Goal: Task Accomplishment & Management: Complete application form

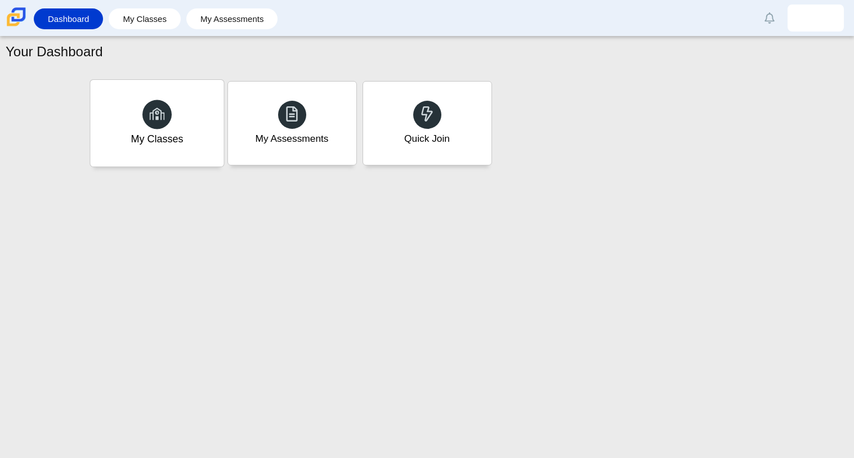
click at [204, 131] on div "My Classes" at bounding box center [156, 123] width 133 height 87
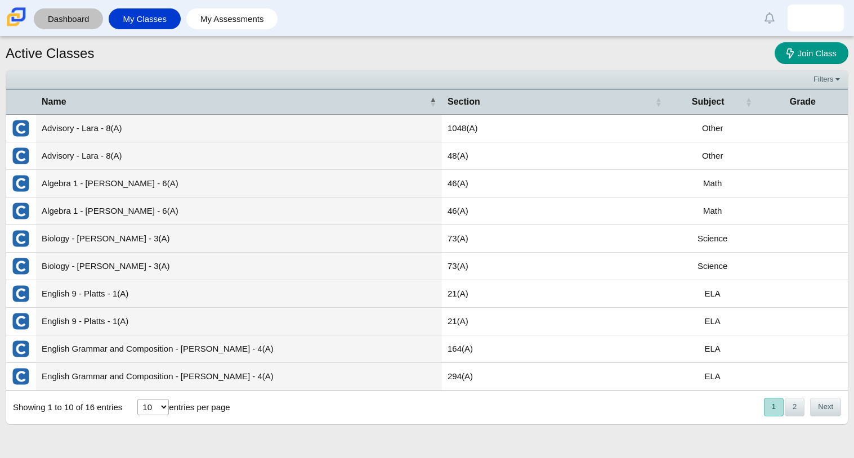
click at [73, 16] on link "Dashboard" at bounding box center [68, 18] width 58 height 21
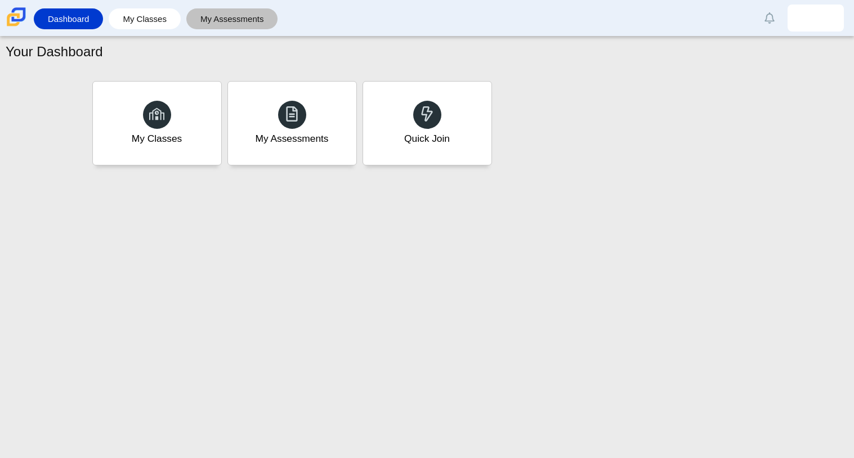
click at [259, 24] on link "My Assessments" at bounding box center [232, 18] width 81 height 21
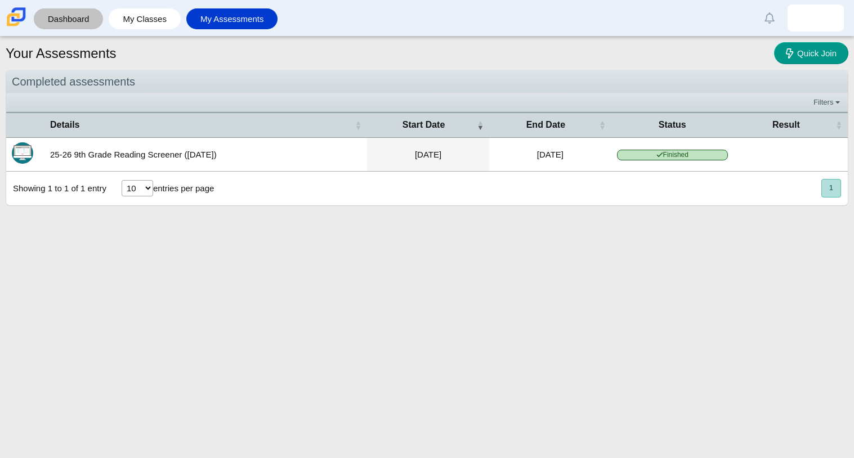
click at [82, 23] on link "Dashboard" at bounding box center [68, 18] width 58 height 21
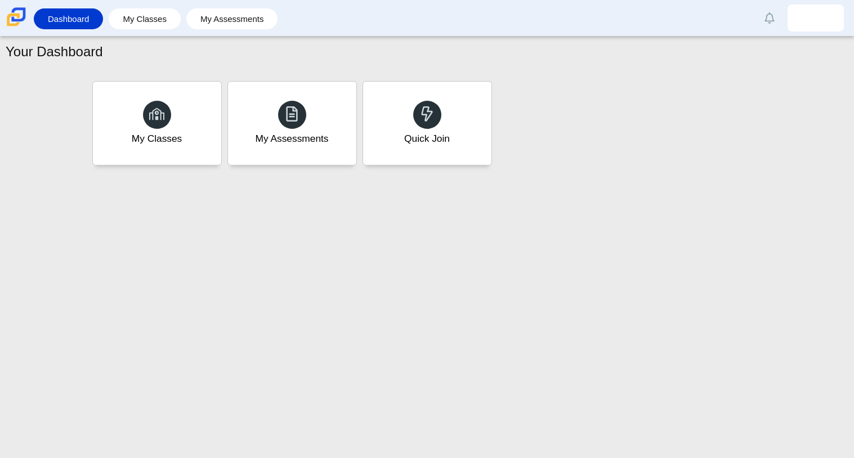
click at [153, 33] on div "Dashboard My Classes My Assessments Alerts Loading… Show all Mark read Preferen…" at bounding box center [427, 18] width 854 height 36
click at [156, 27] on link "My Classes" at bounding box center [144, 18] width 61 height 21
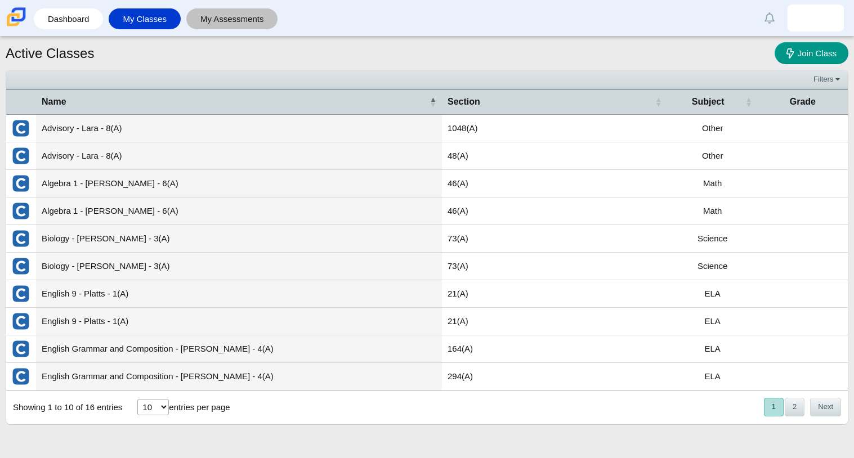
click at [195, 17] on link "My Assessments" at bounding box center [232, 18] width 81 height 21
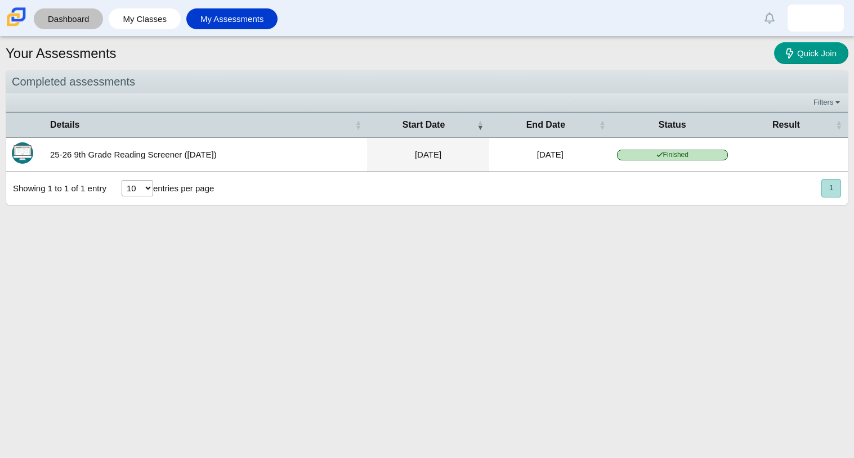
click at [92, 26] on link "Dashboard" at bounding box center [68, 18] width 58 height 21
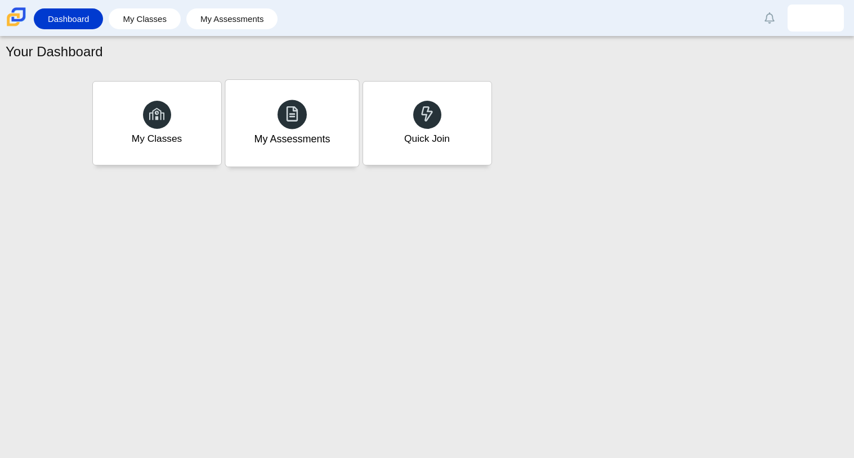
click at [345, 101] on div "My Assessments" at bounding box center [291, 123] width 133 height 87
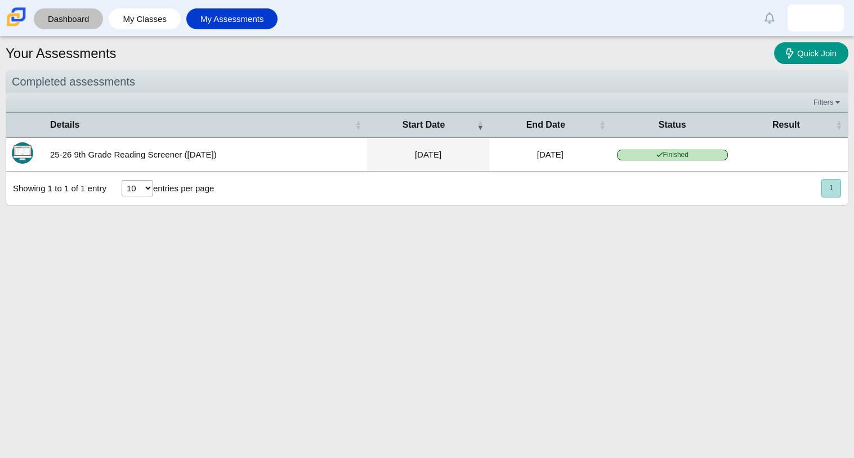
click at [86, 15] on link "Dashboard" at bounding box center [68, 18] width 58 height 21
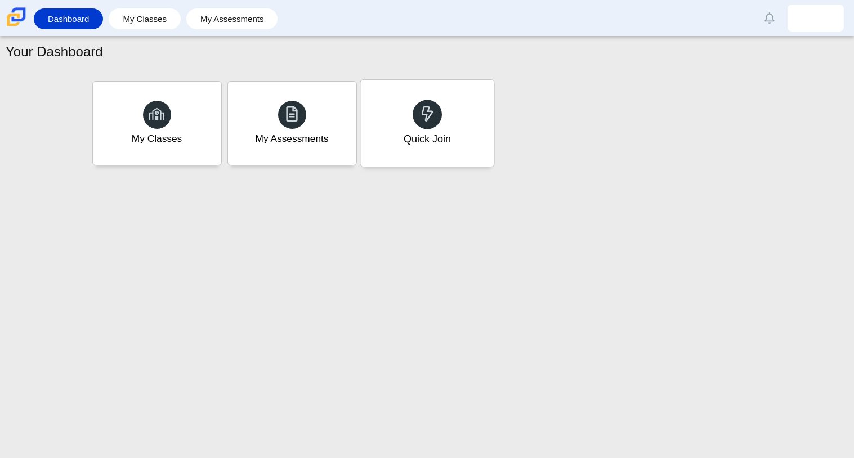
click at [472, 152] on div "Quick Join" at bounding box center [426, 123] width 133 height 87
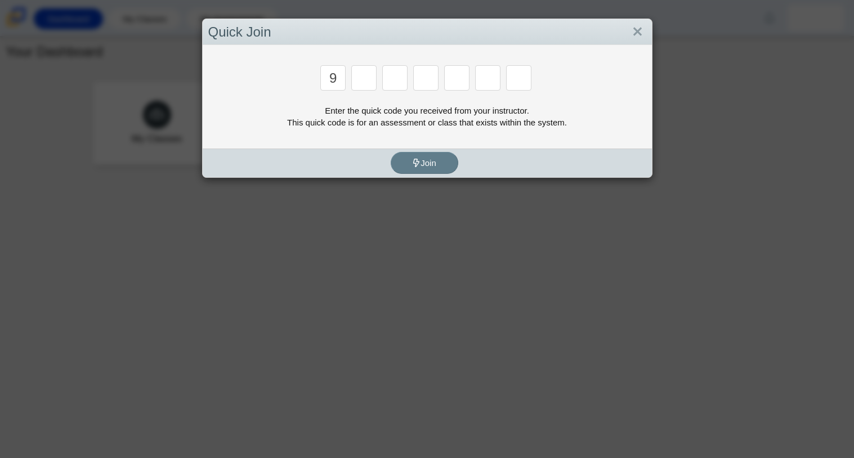
type input "9"
type input "p"
type input "y"
type input "8"
type input "6"
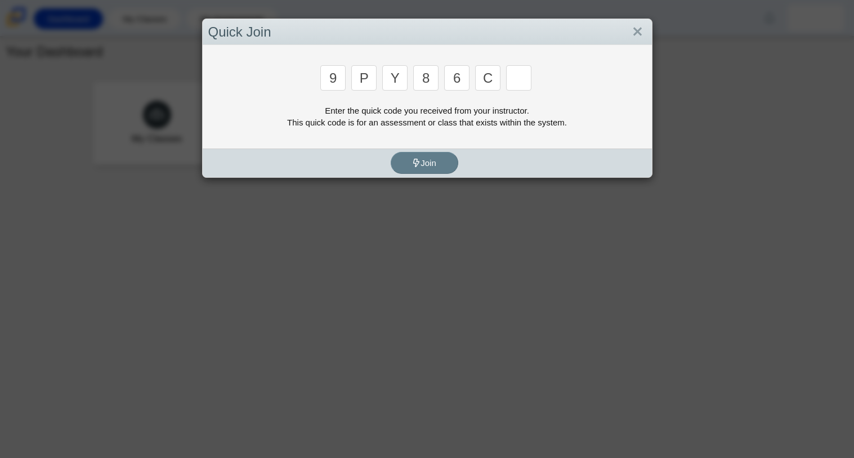
type input "c"
type input "9"
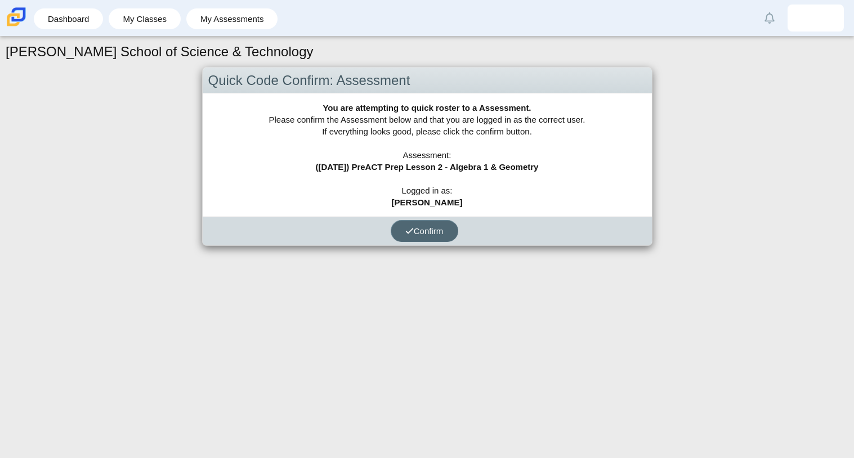
click at [434, 223] on button "Confirm" at bounding box center [425, 231] width 68 height 22
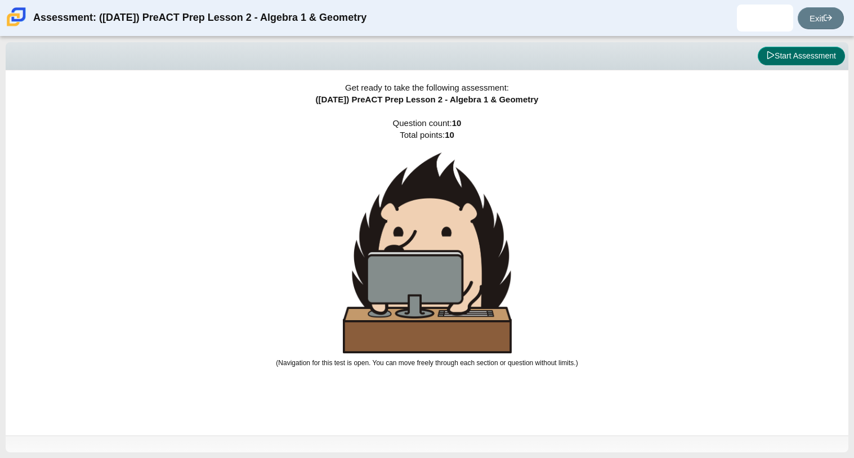
click at [791, 61] on button "Start Assessment" at bounding box center [801, 56] width 87 height 19
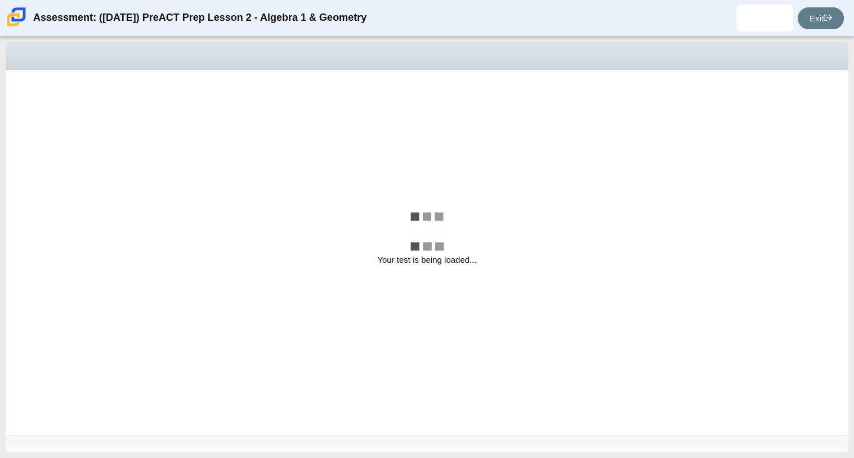
select select "bbf5d072-3e0b-44c4-9a12-6e7c9033f65b"
